Goal: Use online tool/utility: Use online tool/utility

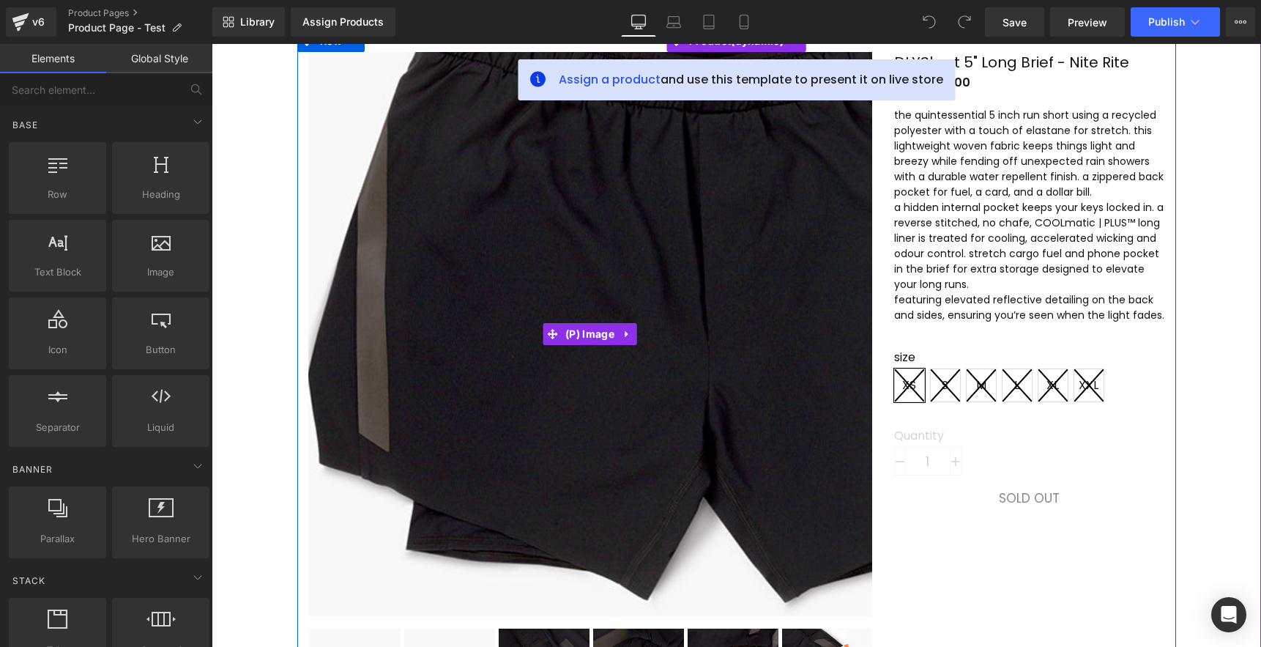
scroll to position [365, 0]
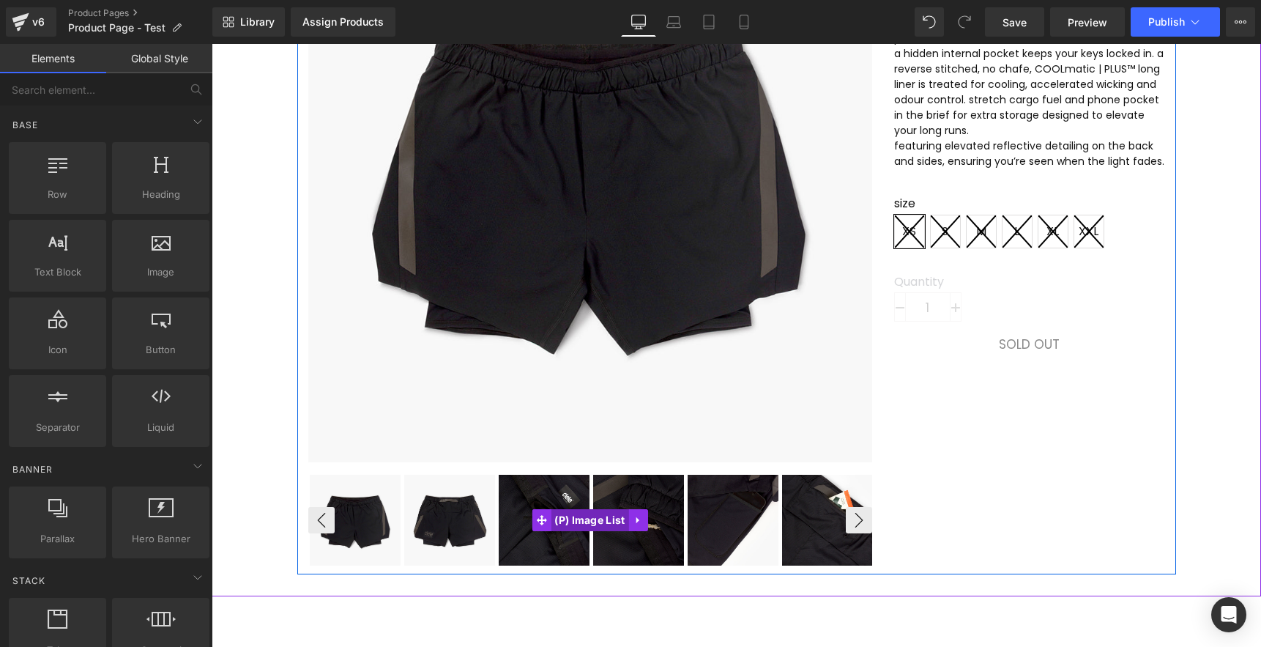
click at [595, 522] on link "(P) Image List" at bounding box center [580, 520] width 97 height 22
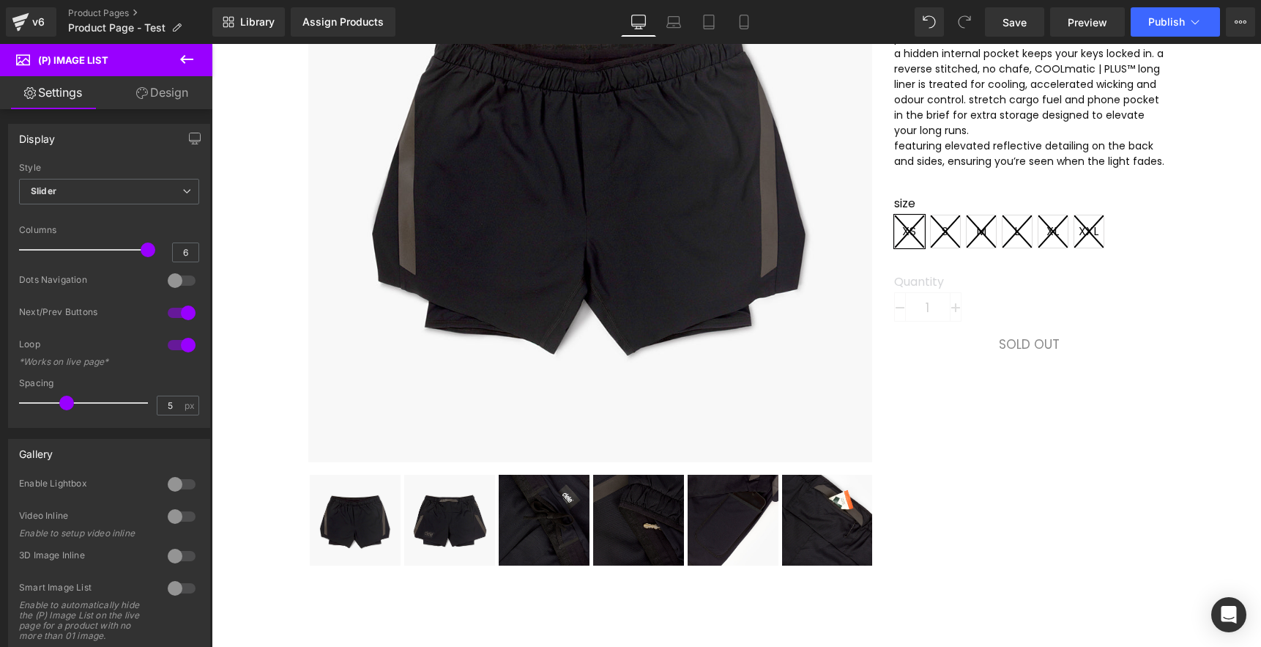
click at [182, 56] on icon at bounding box center [187, 60] width 18 height 18
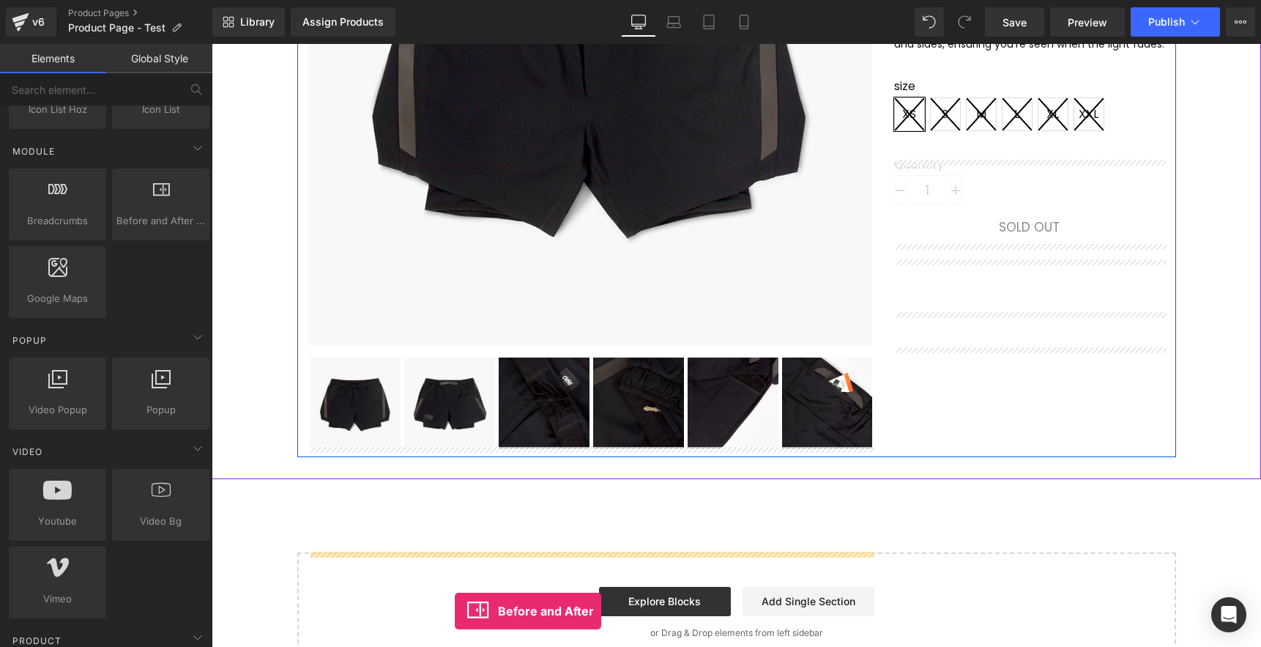
scroll to position [497, 0]
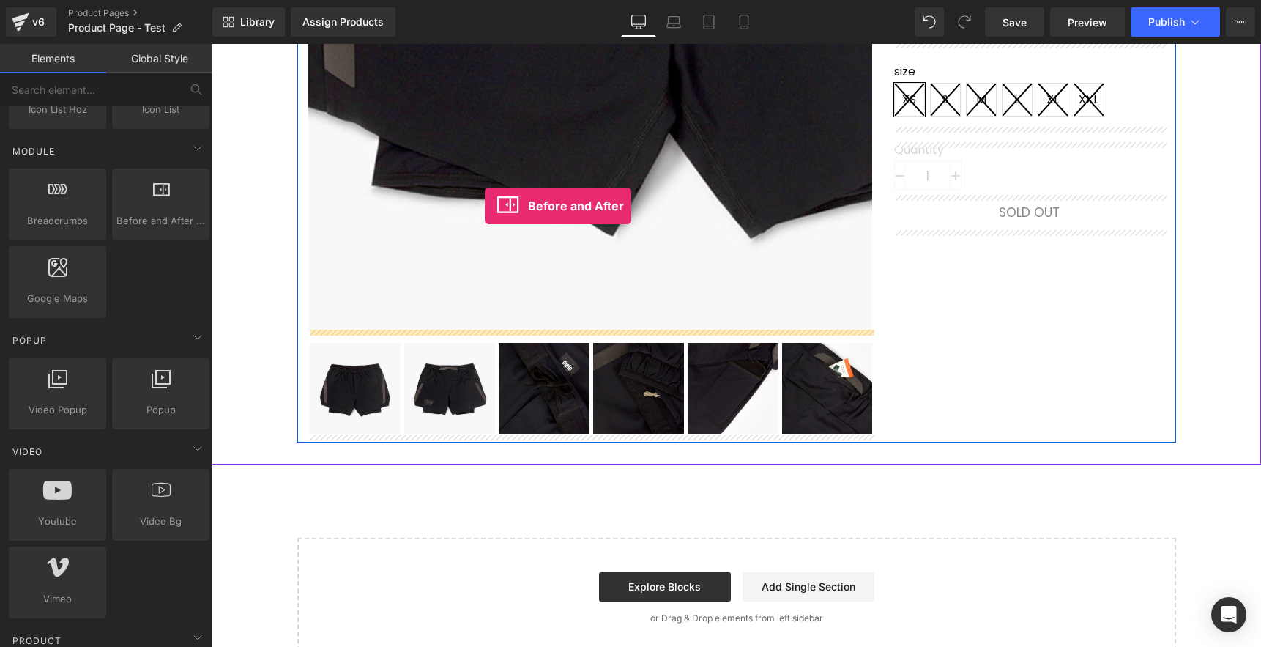
drag, startPoint x: 362, startPoint y: 251, endPoint x: 485, endPoint y: 206, distance: 130.4
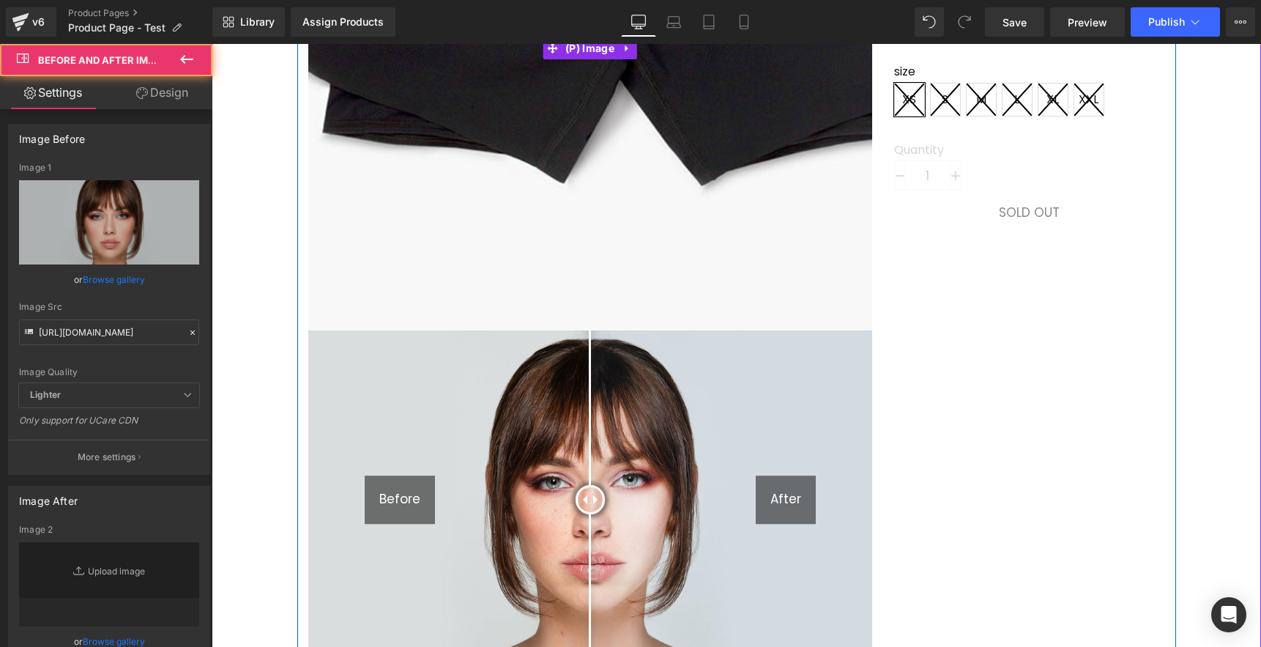
type input "[URL][DOMAIN_NAME]"
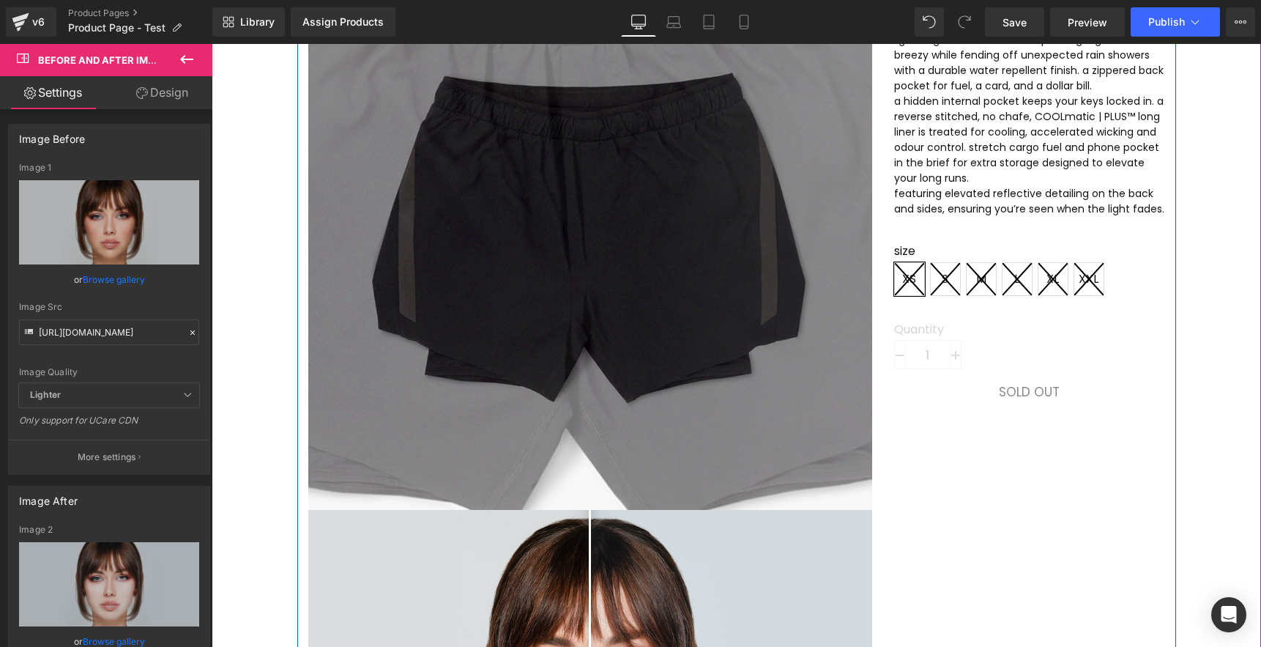
click at [605, 248] on img at bounding box center [578, 206] width 1054 height 1054
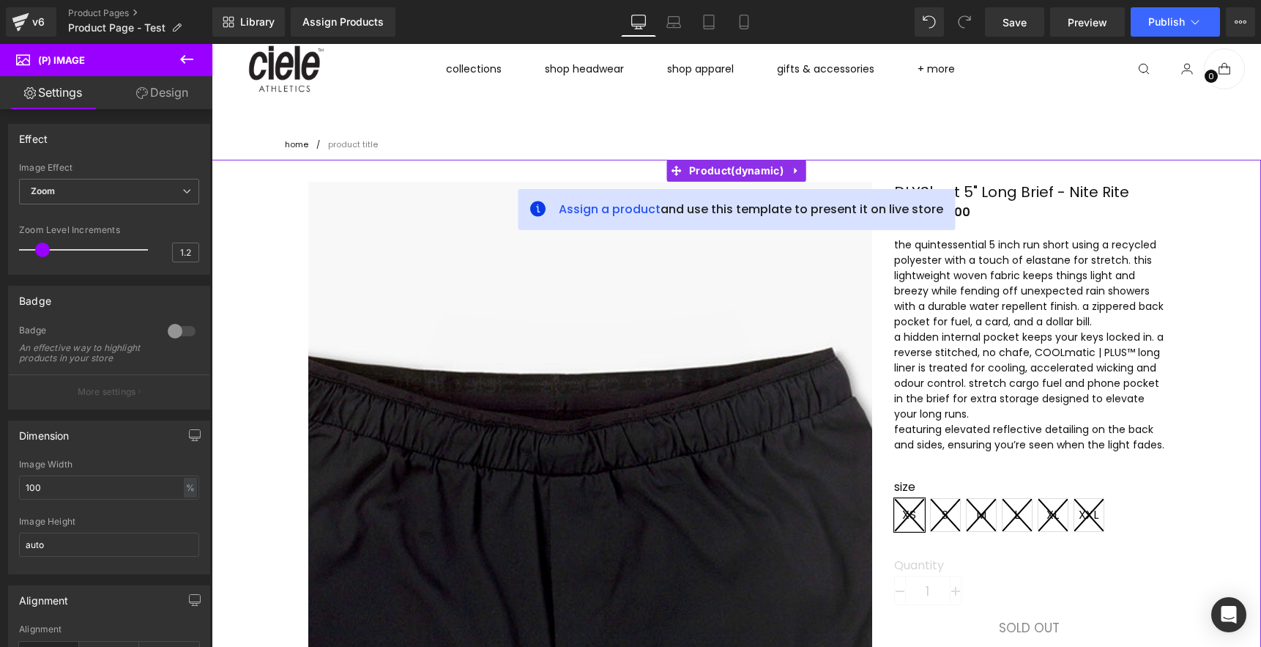
scroll to position [285, 0]
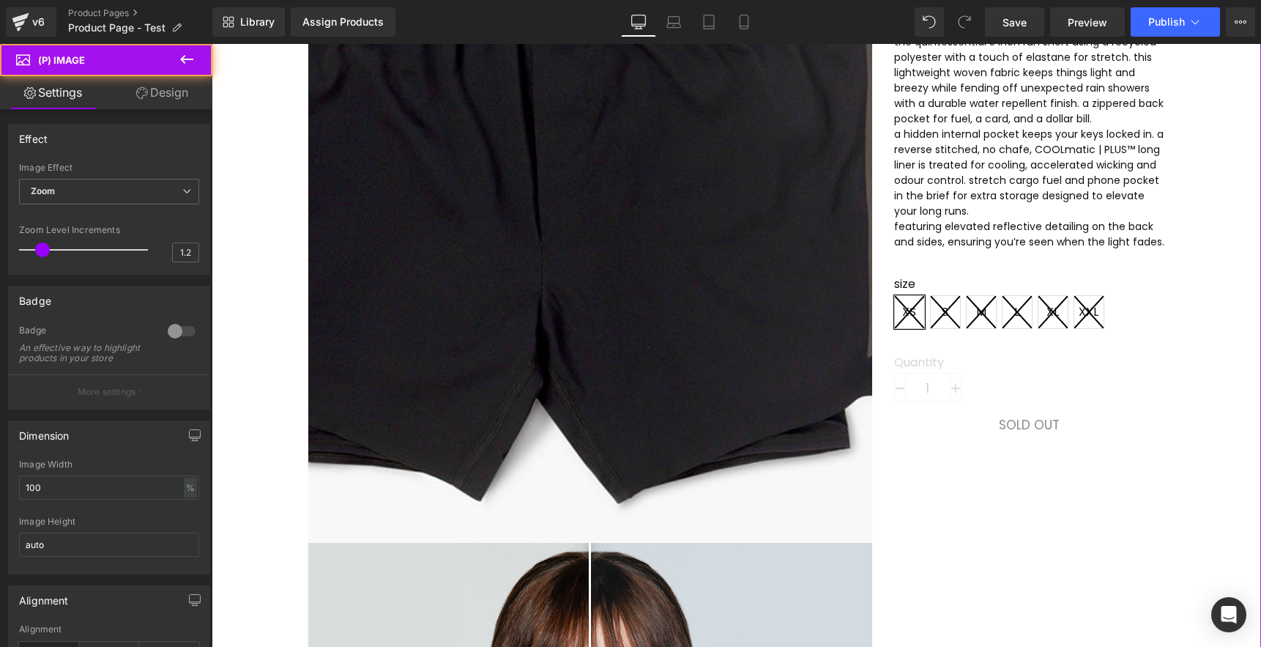
click at [573, 344] on img at bounding box center [548, 176] width 1054 height 1054
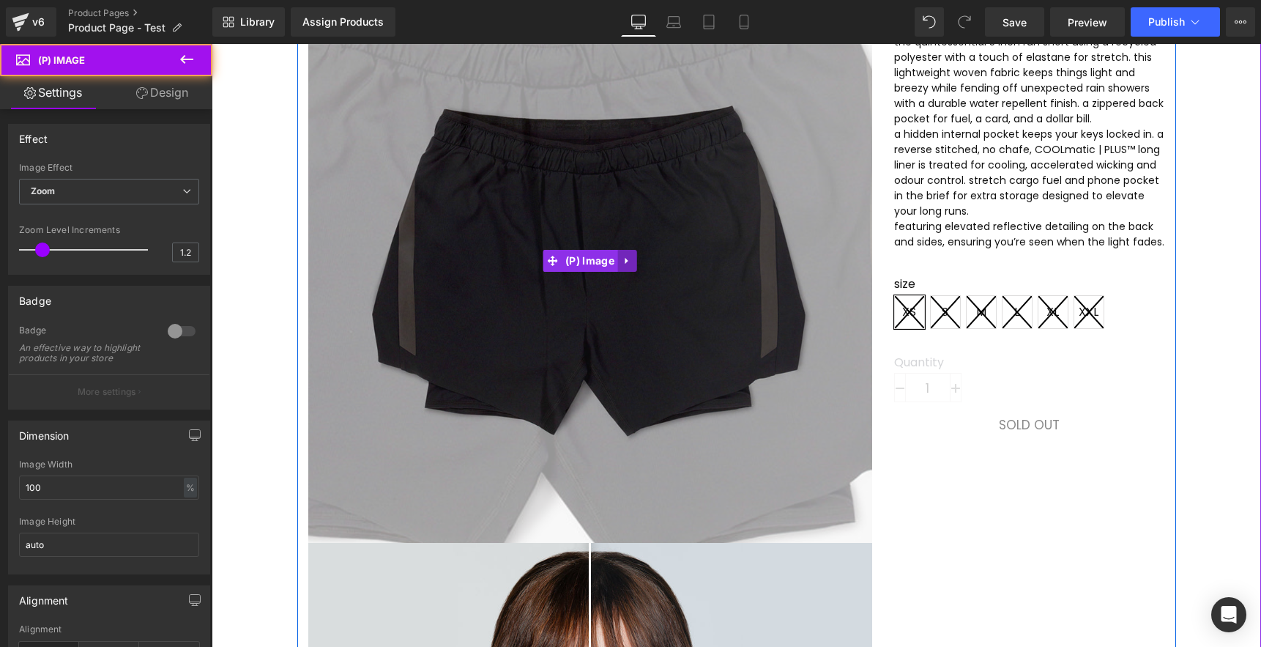
click at [630, 263] on icon at bounding box center [627, 260] width 10 height 11
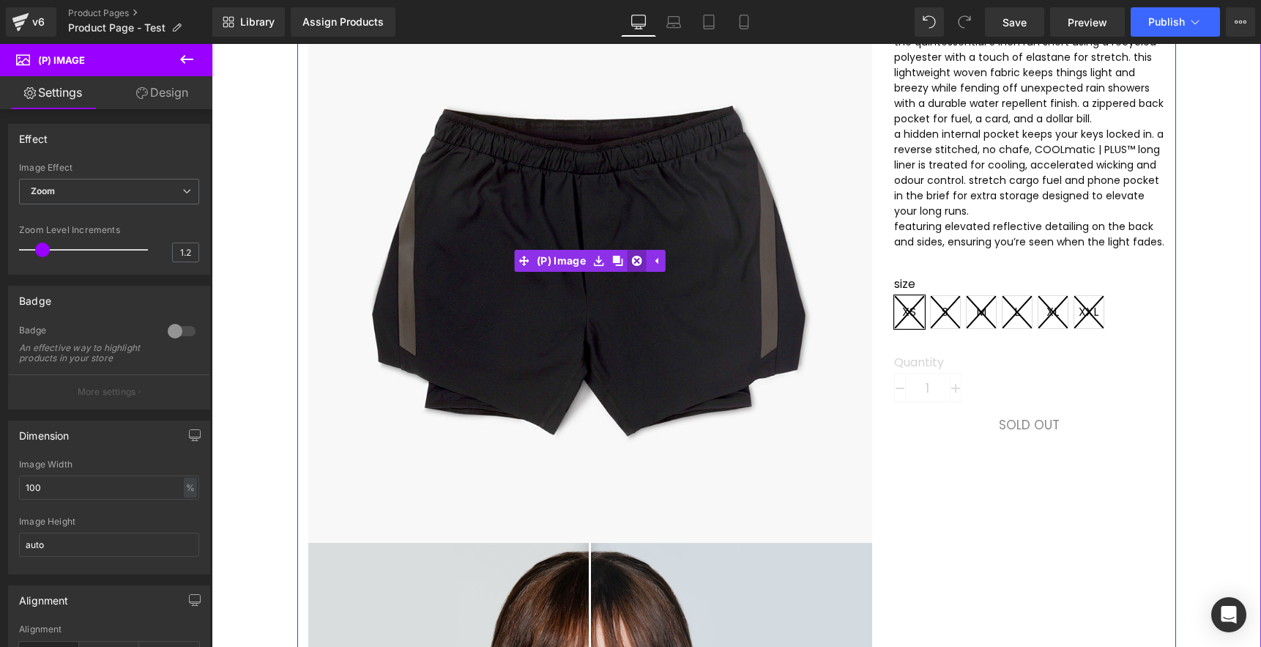
click at [641, 264] on icon at bounding box center [637, 260] width 10 height 11
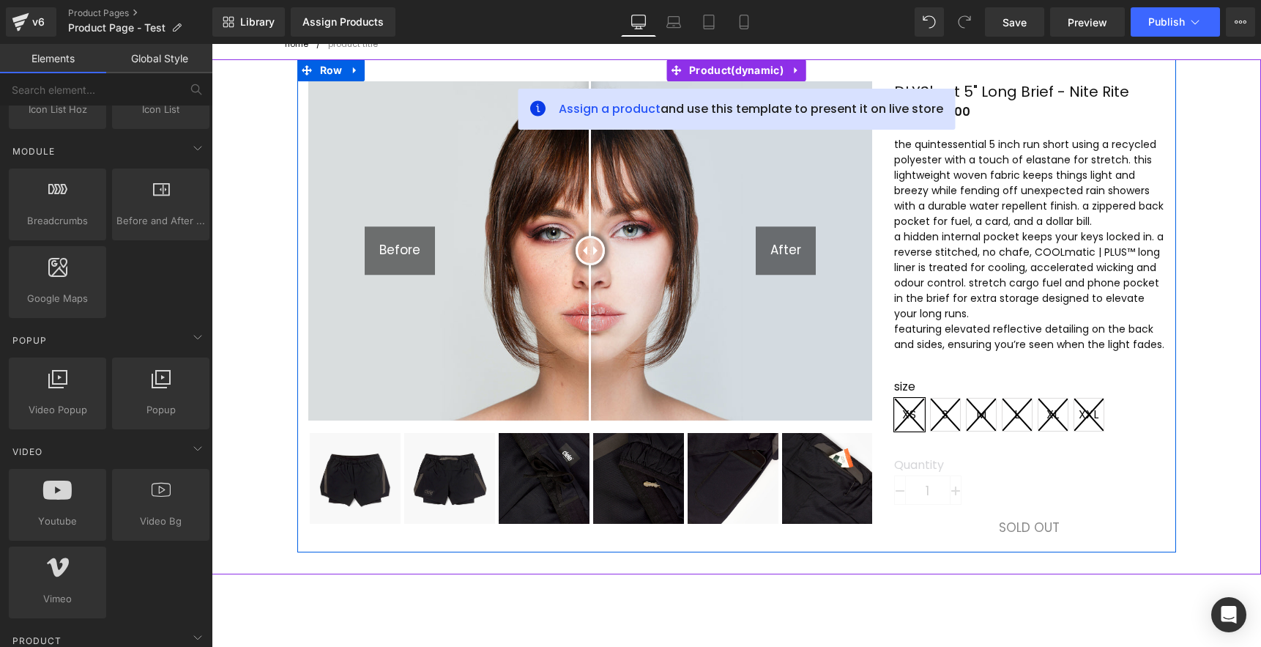
scroll to position [66, 0]
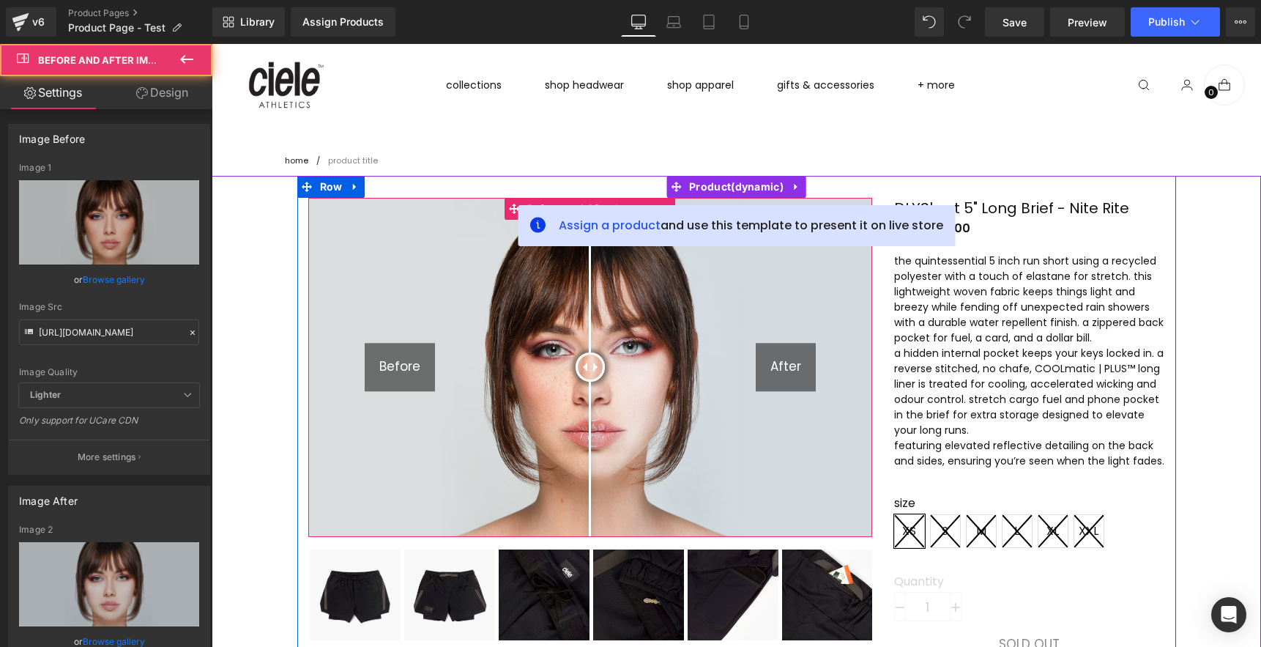
click at [595, 365] on span at bounding box center [597, 366] width 9 height 9
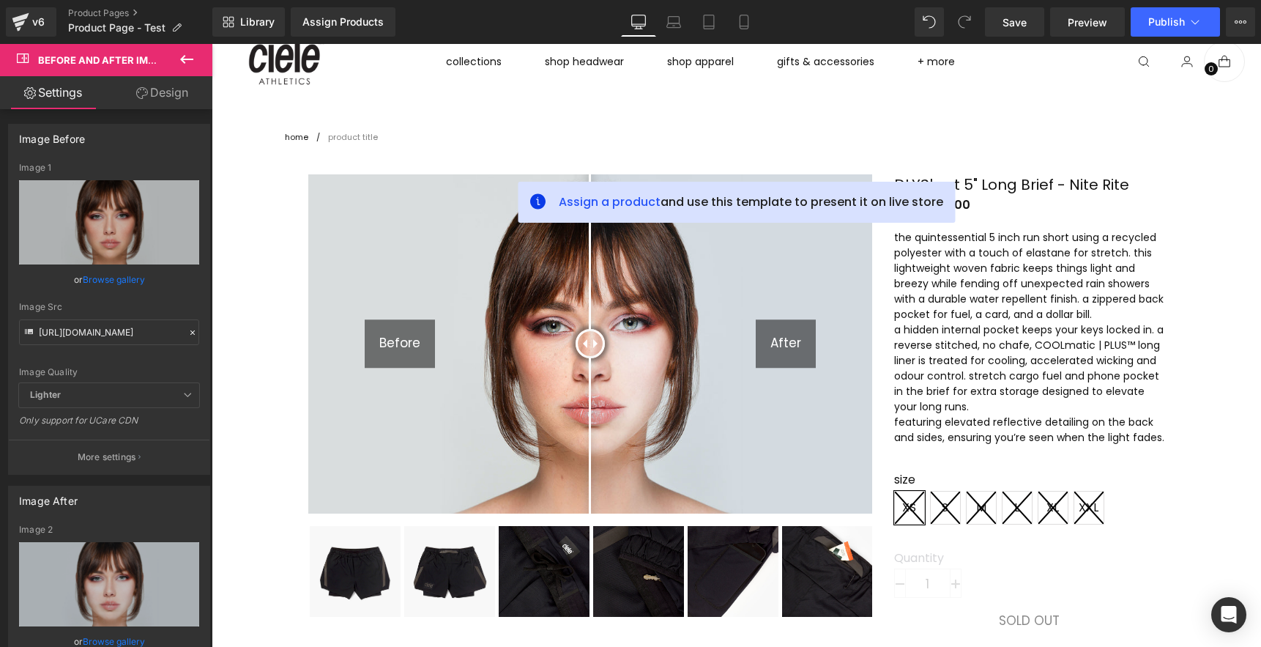
click at [1017, 376] on p "a hidden internal pocket keeps your keys locked in. a reverse stitched, no chaf…" at bounding box center [1029, 368] width 271 height 92
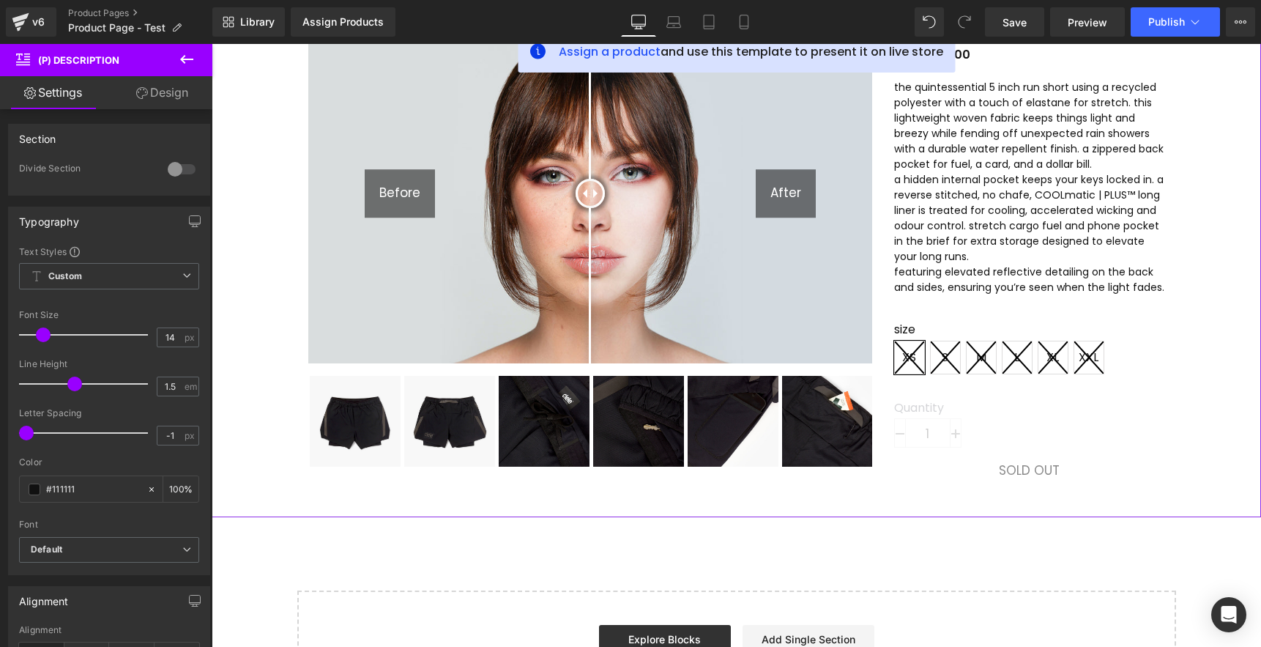
scroll to position [203, 0]
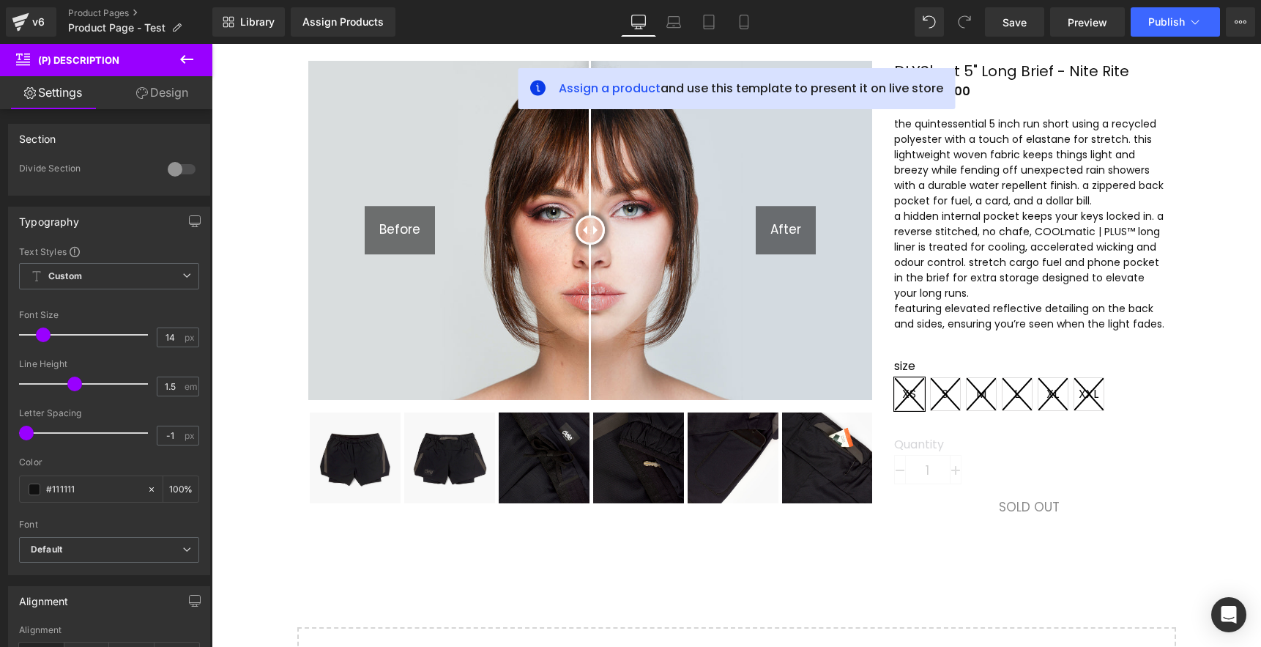
click at [190, 53] on icon at bounding box center [187, 60] width 18 height 18
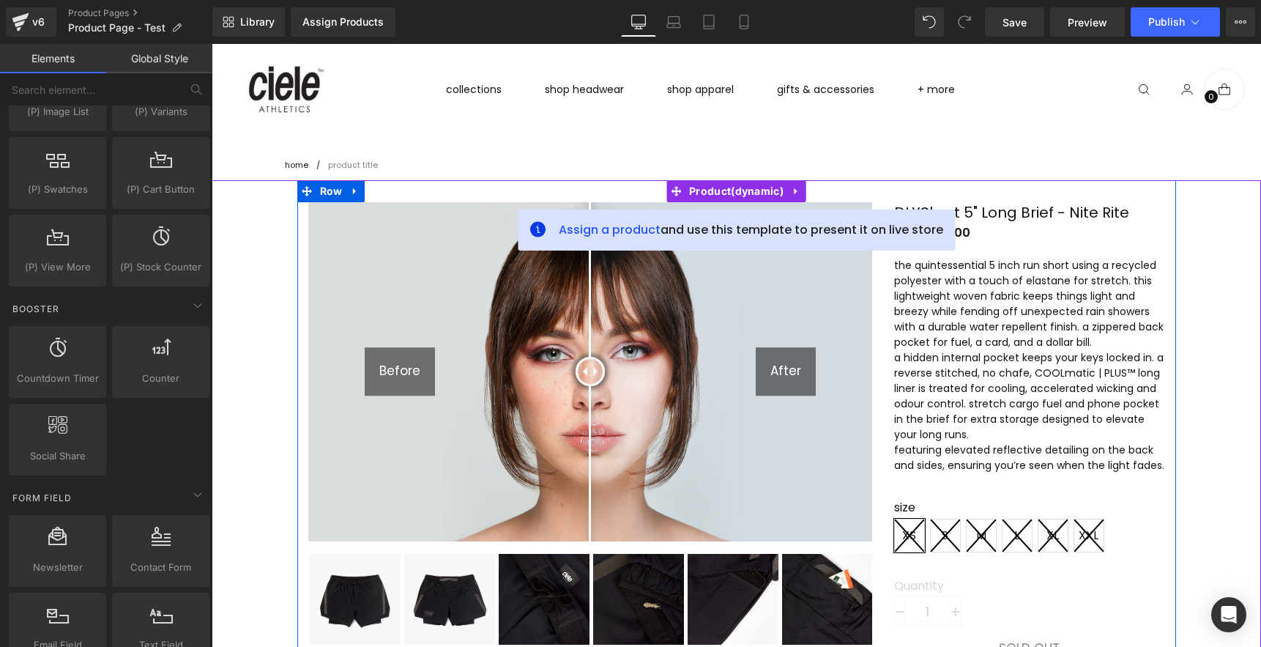
scroll to position [0, 0]
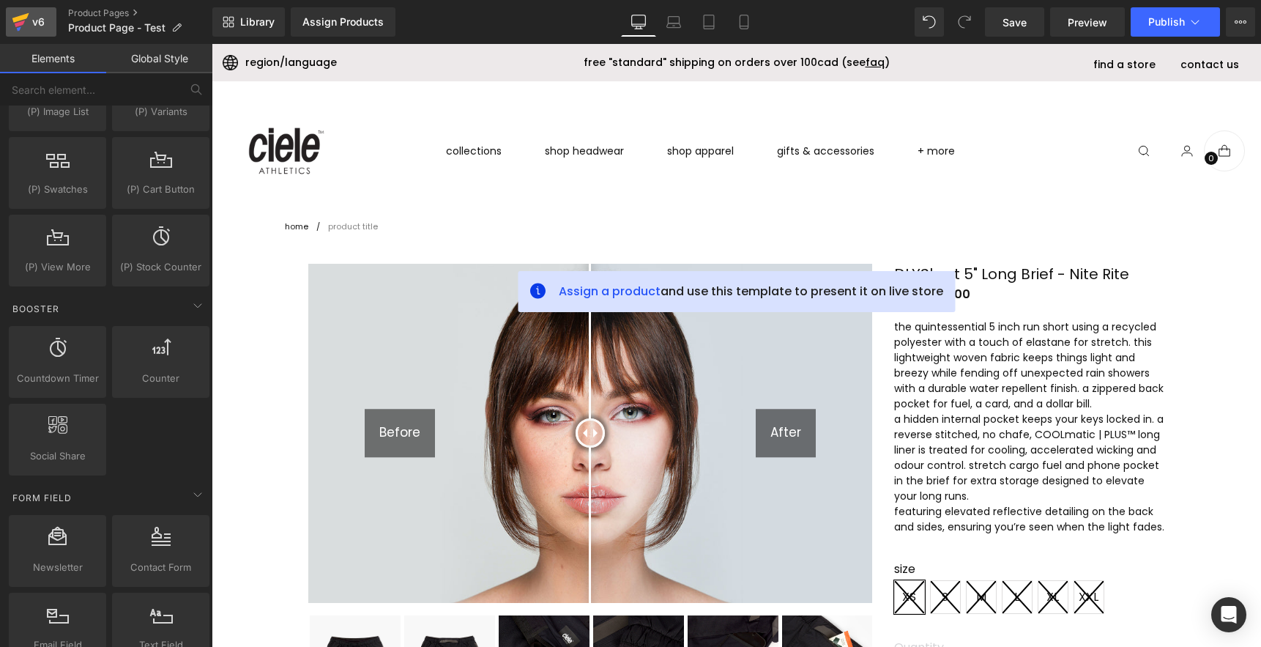
click at [22, 19] on icon at bounding box center [20, 18] width 17 height 10
click at [70, 23] on span "Product Page - Test" at bounding box center [116, 28] width 97 height 12
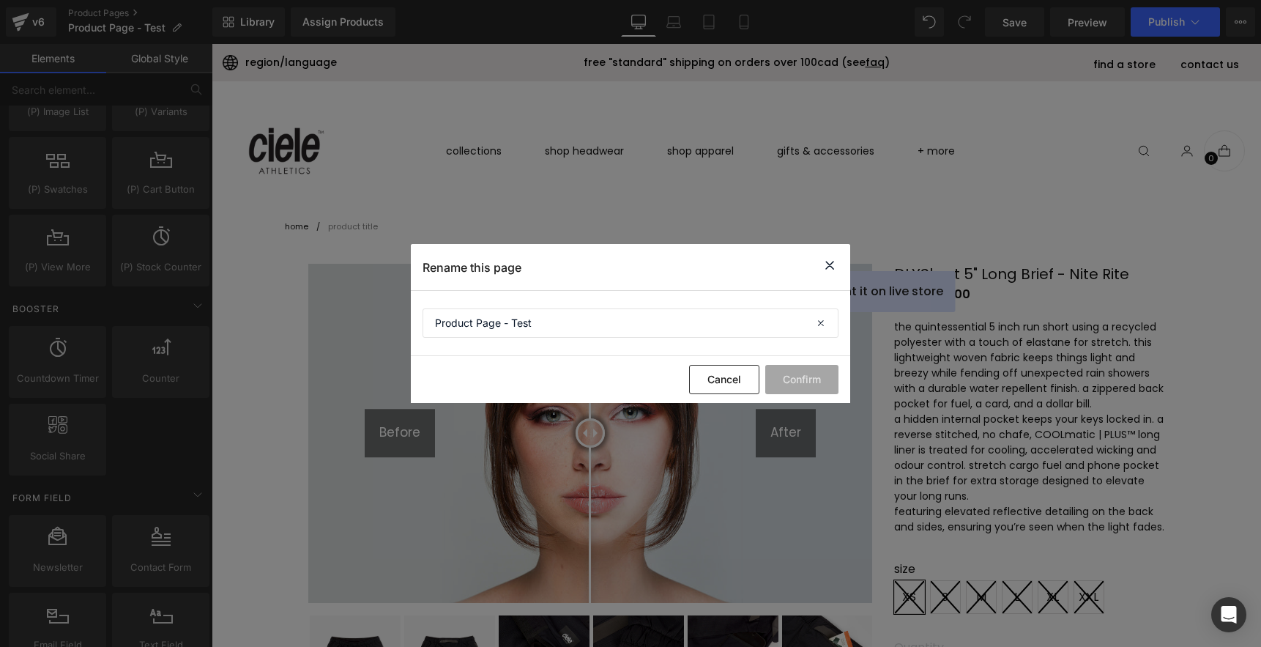
click at [842, 269] on div "Rename this page" at bounding box center [630, 267] width 439 height 46
drag, startPoint x: 833, startPoint y: 268, endPoint x: 622, endPoint y: 224, distance: 216.1
click at [833, 268] on icon at bounding box center [830, 265] width 18 height 18
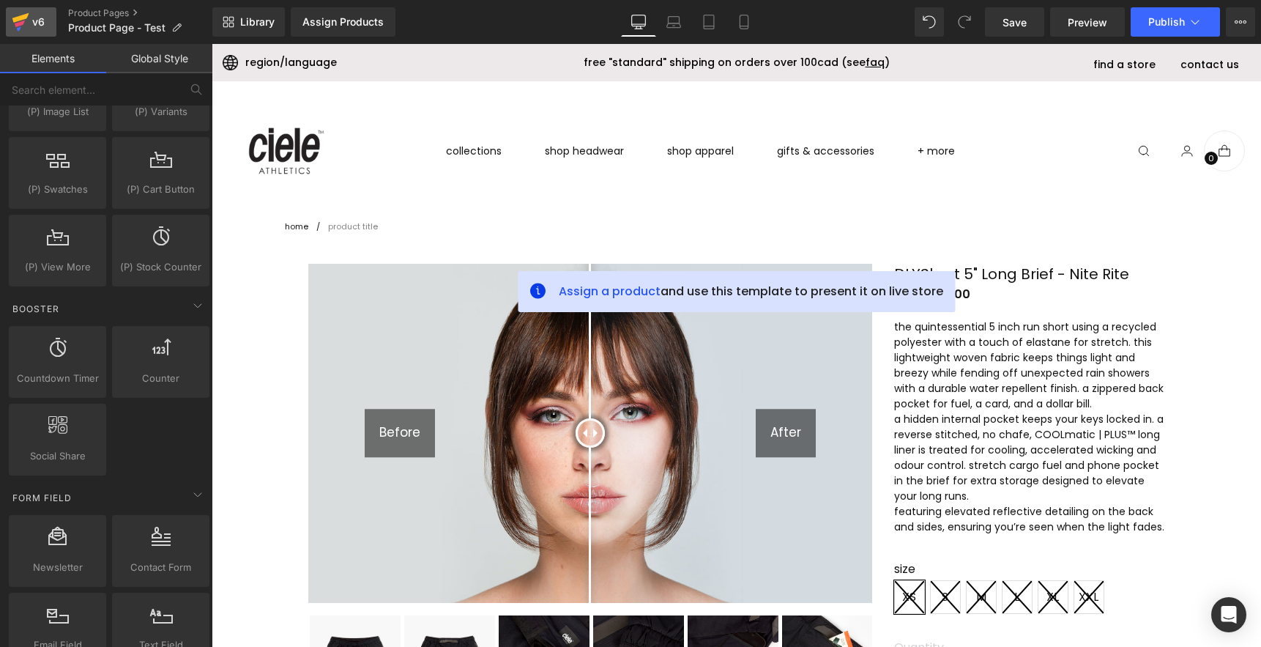
click at [23, 25] on icon at bounding box center [21, 22] width 18 height 37
